Goal: Find specific page/section: Find specific page/section

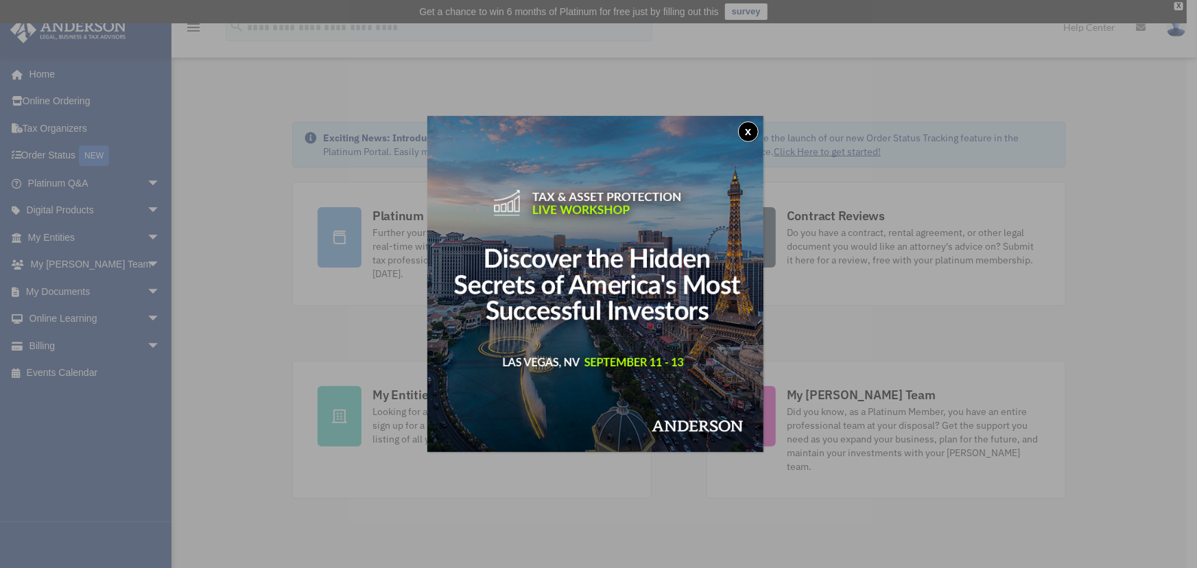
click at [751, 124] on button "x" at bounding box center [748, 131] width 21 height 21
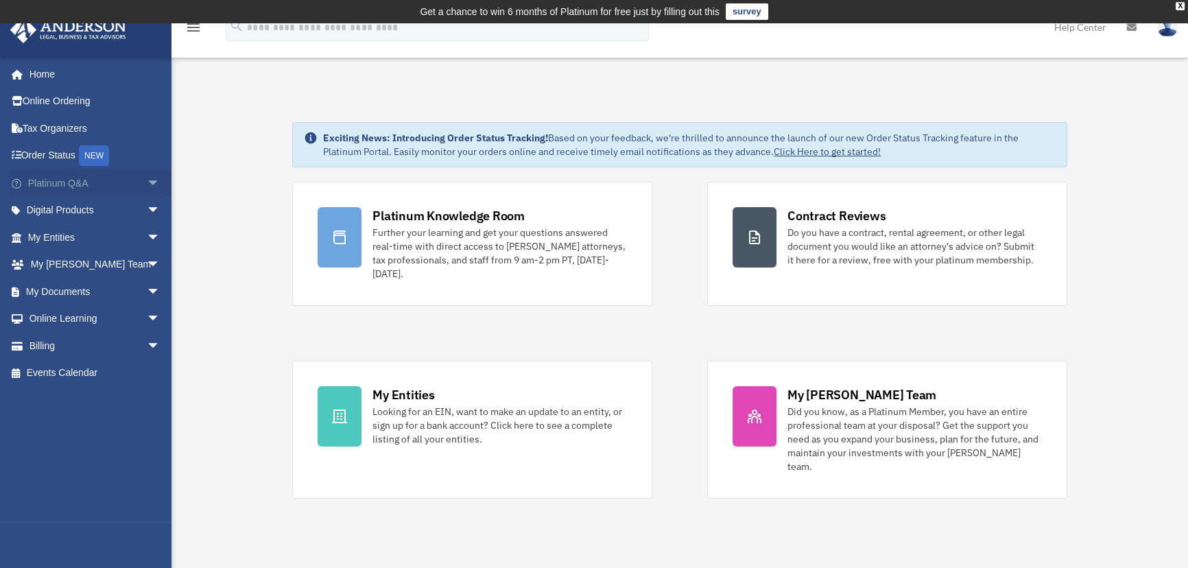
click at [147, 179] on span "arrow_drop_down" at bounding box center [160, 183] width 27 height 28
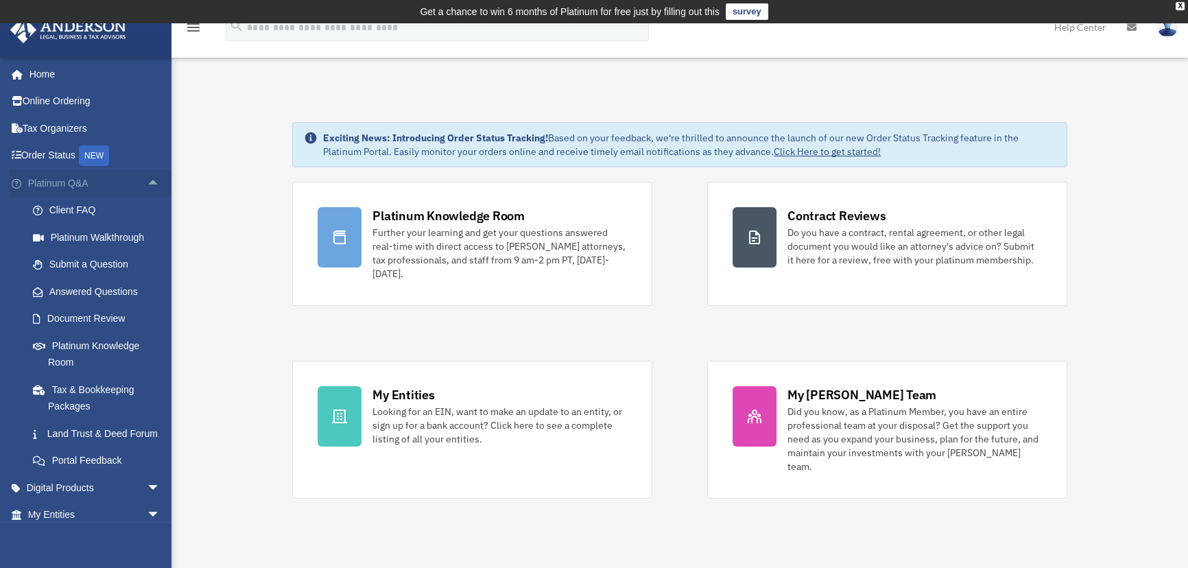
click at [147, 174] on span "arrow_drop_up" at bounding box center [160, 183] width 27 height 28
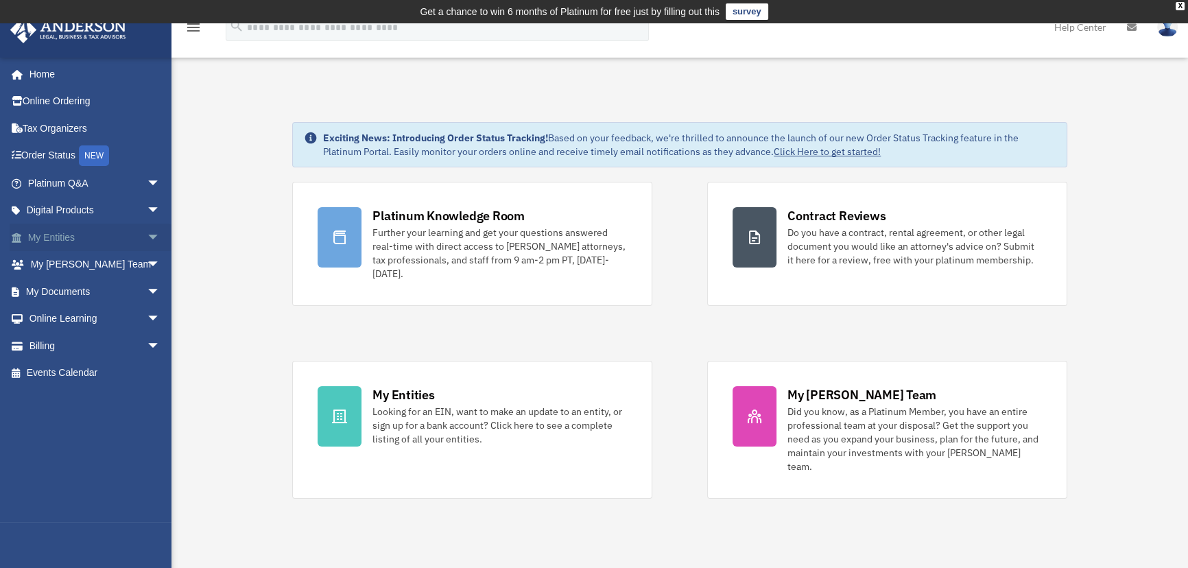
click at [147, 239] on span "arrow_drop_down" at bounding box center [160, 238] width 27 height 28
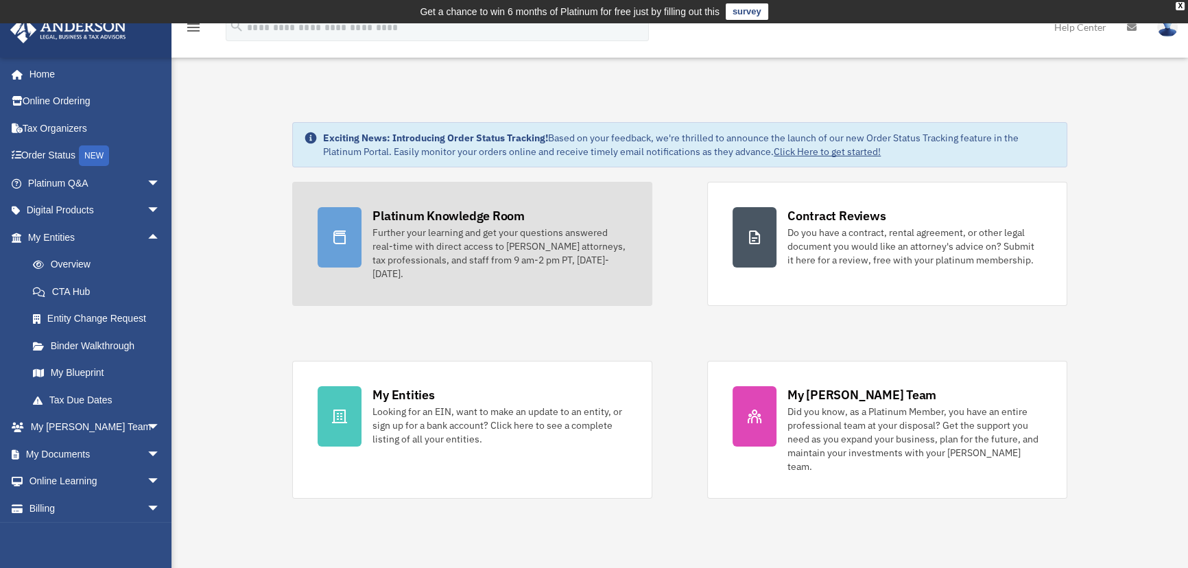
click at [410, 217] on div "Platinum Knowledge Room" at bounding box center [449, 215] width 152 height 17
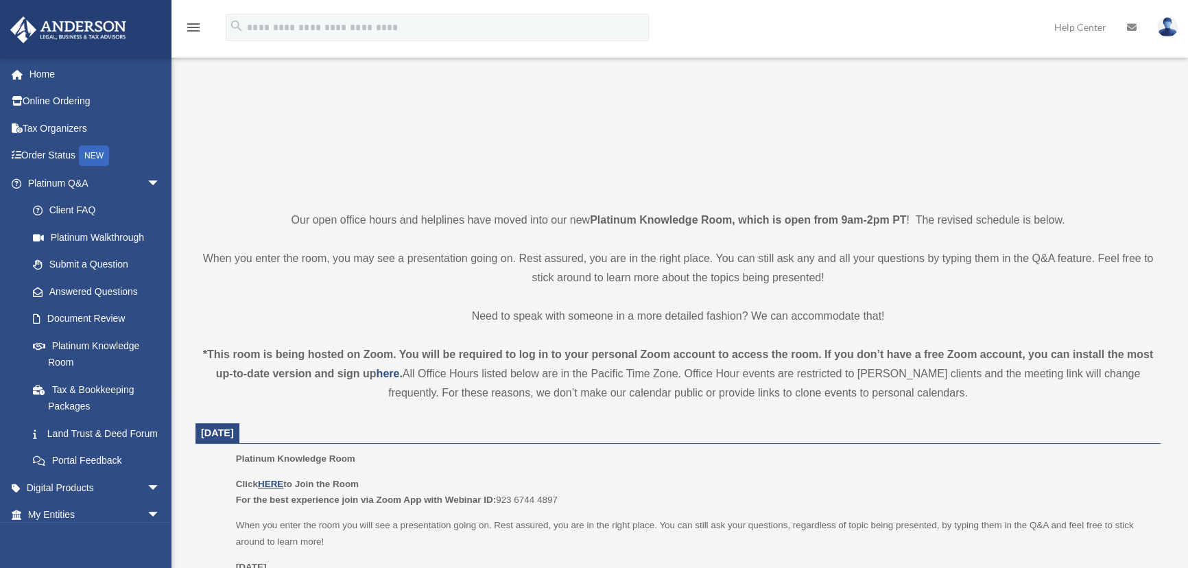
scroll to position [249, 0]
